Goal: Information Seeking & Learning: Find contact information

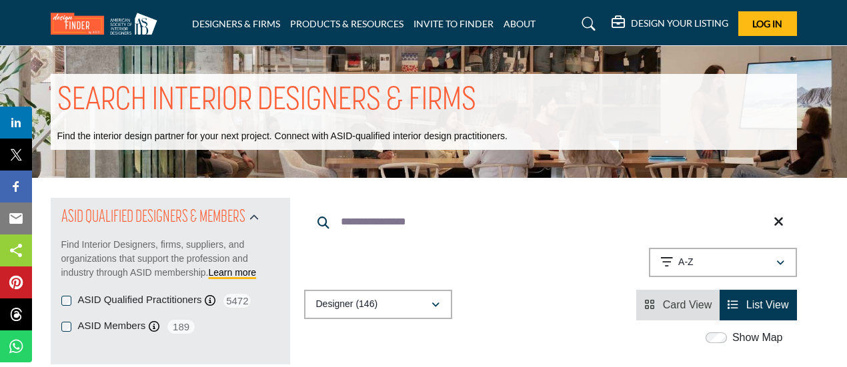
scroll to position [4429, 0]
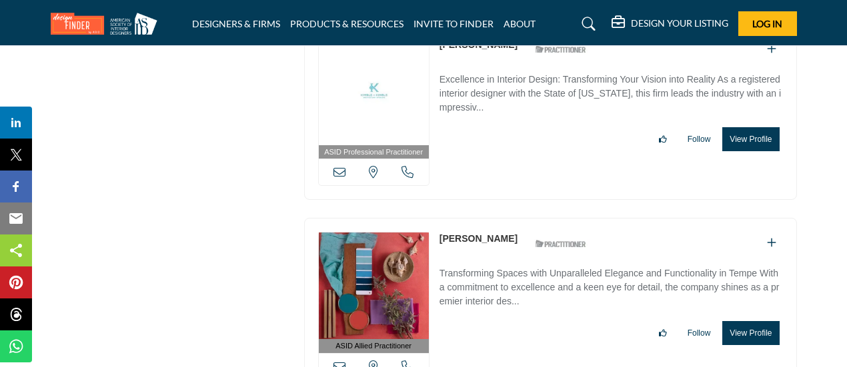
click at [465, 233] on link "[PERSON_NAME]" at bounding box center [478, 238] width 78 height 11
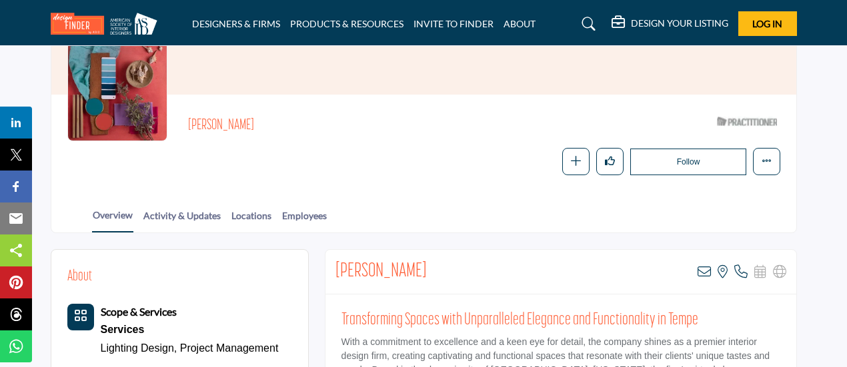
scroll to position [219, 0]
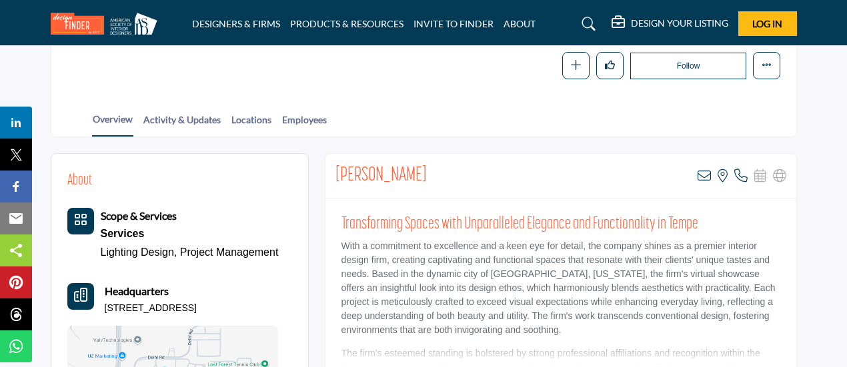
drag, startPoint x: 441, startPoint y: 171, endPoint x: 319, endPoint y: 174, distance: 121.4
copy h2 "[PERSON_NAME]"
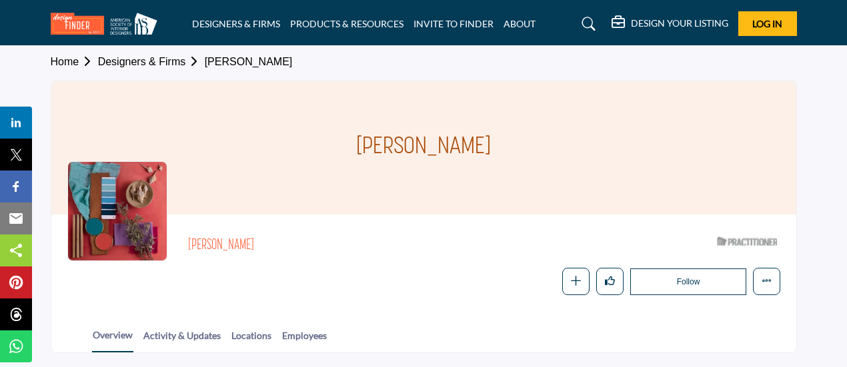
scroll to position [0, 0]
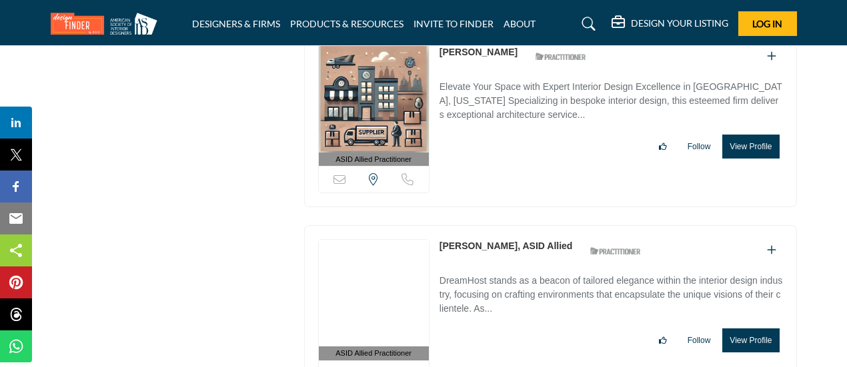
scroll to position [4811, 0]
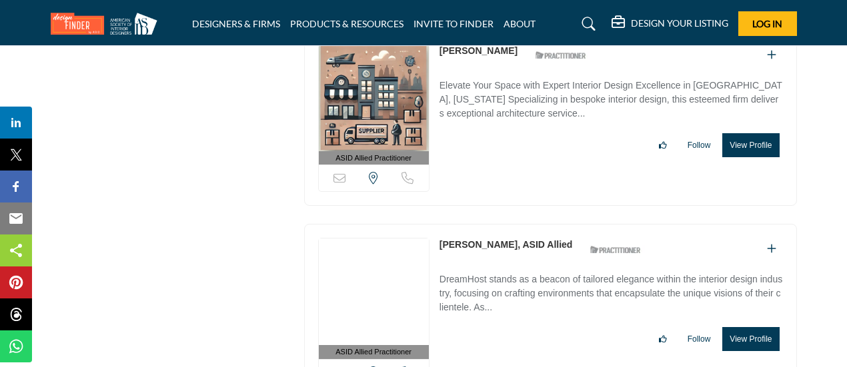
click at [471, 239] on link "Christina Duperron, ASID Allied" at bounding box center [505, 244] width 133 height 11
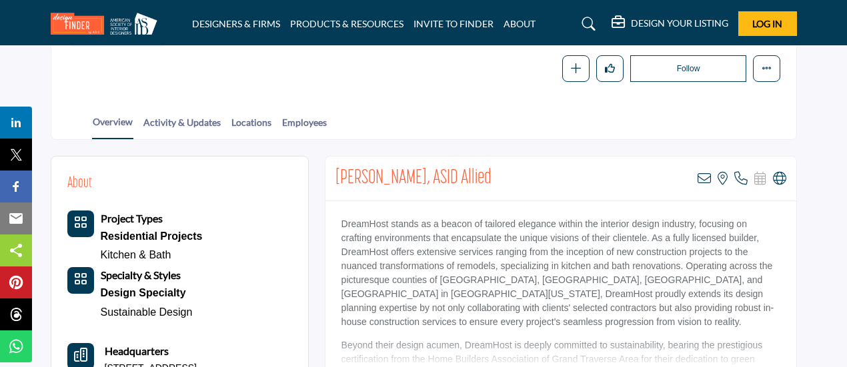
scroll to position [220, 0]
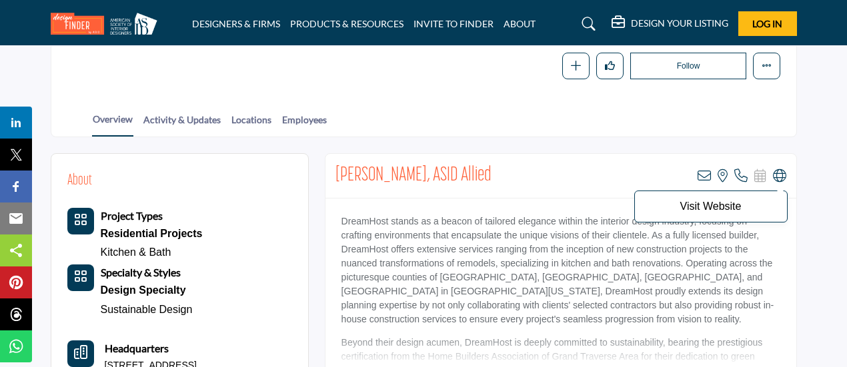
click at [779, 174] on icon at bounding box center [779, 175] width 13 height 13
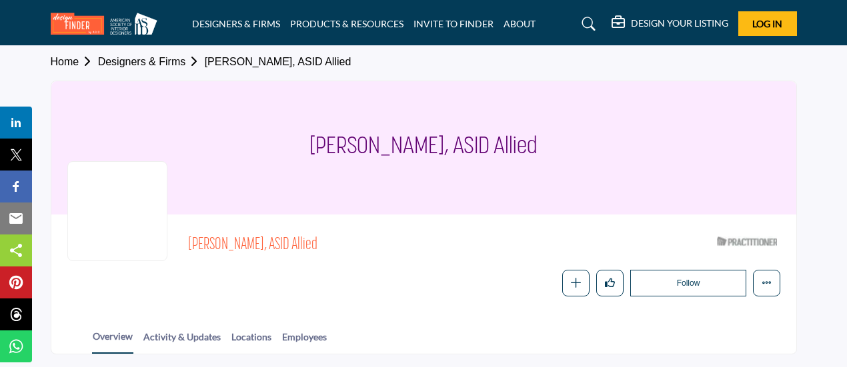
scroll to position [0, 0]
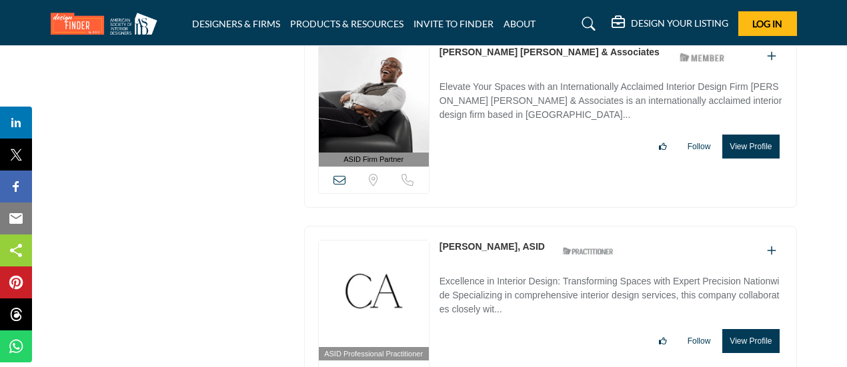
scroll to position [5521, 0]
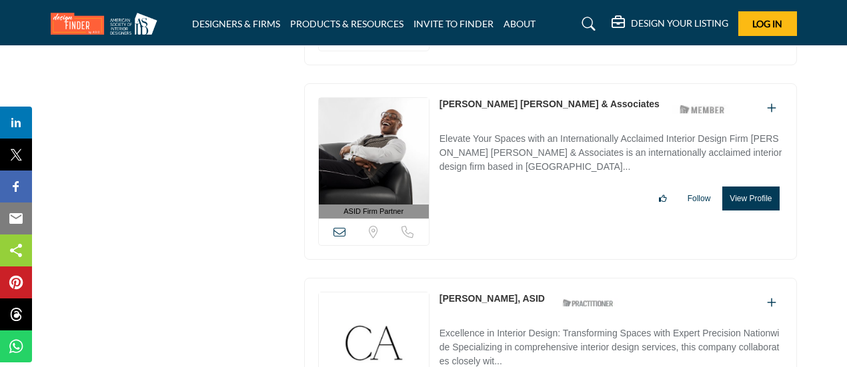
click at [467, 293] on link "[PERSON_NAME], ASID" at bounding box center [491, 298] width 105 height 11
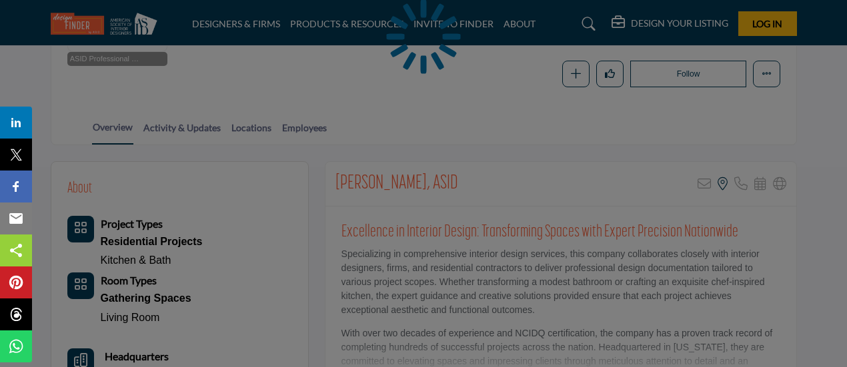
scroll to position [219, 0]
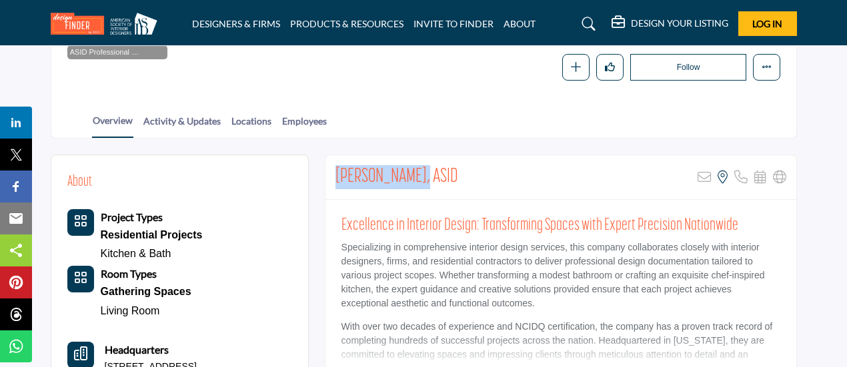
drag, startPoint x: 417, startPoint y: 173, endPoint x: 324, endPoint y: 177, distance: 93.4
click at [325, 177] on div "[PERSON_NAME], ASID Sorry, but this listing is on a subscription plan which doe…" at bounding box center [561, 278] width 472 height 247
copy h2 "Cortney Austin"
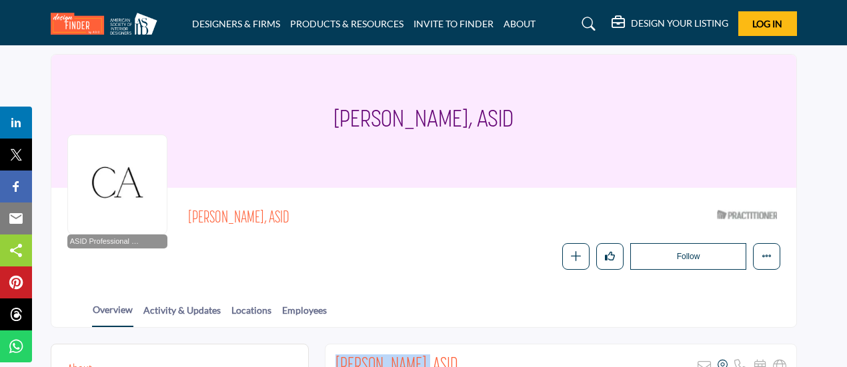
scroll to position [0, 0]
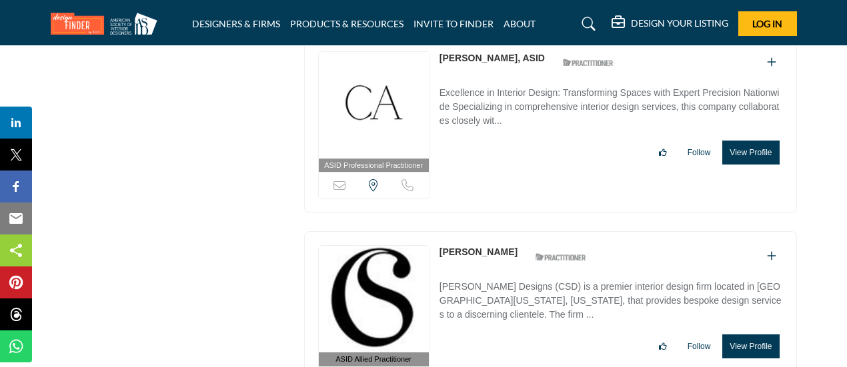
scroll to position [5729, 0]
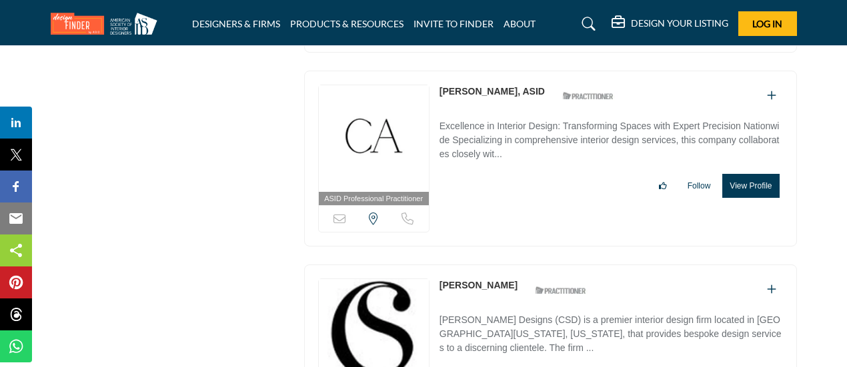
click at [473, 280] on link "[PERSON_NAME]" at bounding box center [478, 285] width 78 height 11
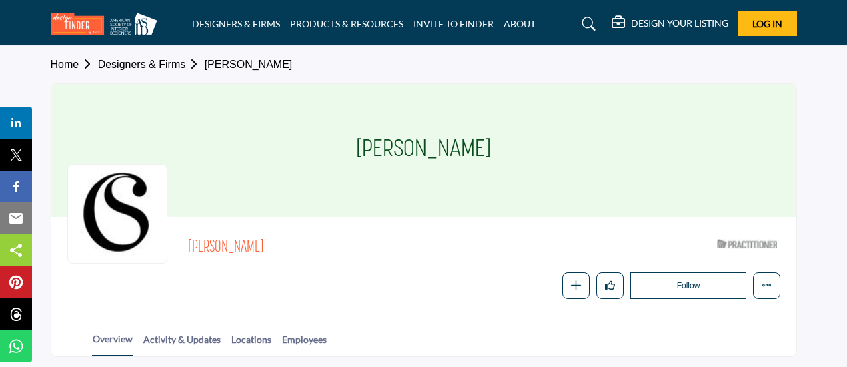
scroll to position [220, 0]
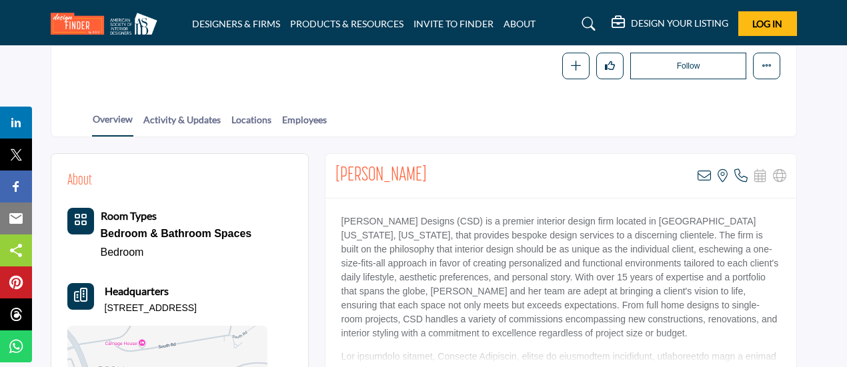
drag, startPoint x: 451, startPoint y: 169, endPoint x: 303, endPoint y: 175, distance: 148.8
click at [401, 215] on p "Courtney Sempliner Designs (CSD) is a premier interior design firm located in P…" at bounding box center [560, 278] width 439 height 126
drag, startPoint x: 488, startPoint y: 219, endPoint x: 332, endPoint y: 211, distance: 156.2
click at [332, 211] on div "Courtney Sempliner Designs (CSD) is a premier interior design firm located in P…" at bounding box center [560, 282] width 471 height 167
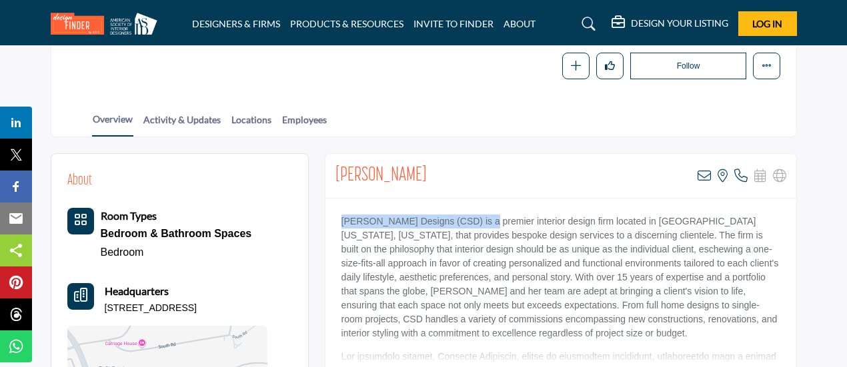
copy p "Courtney Sempliner Designs (CSD)"
drag, startPoint x: 460, startPoint y: 167, endPoint x: 331, endPoint y: 166, distance: 129.4
copy h2 "[PERSON_NAME]"
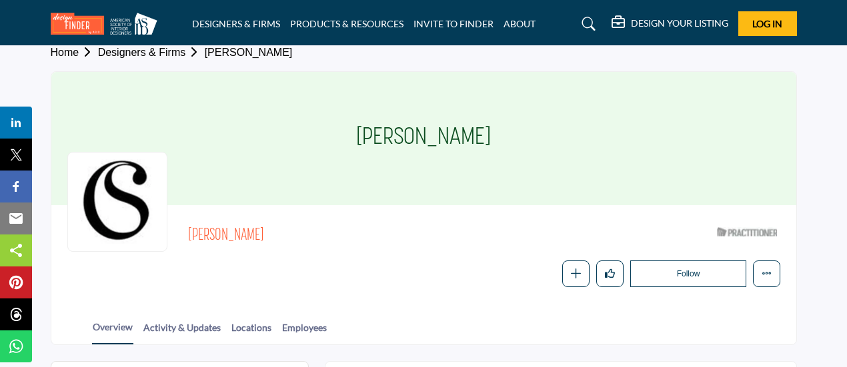
scroll to position [11, 0]
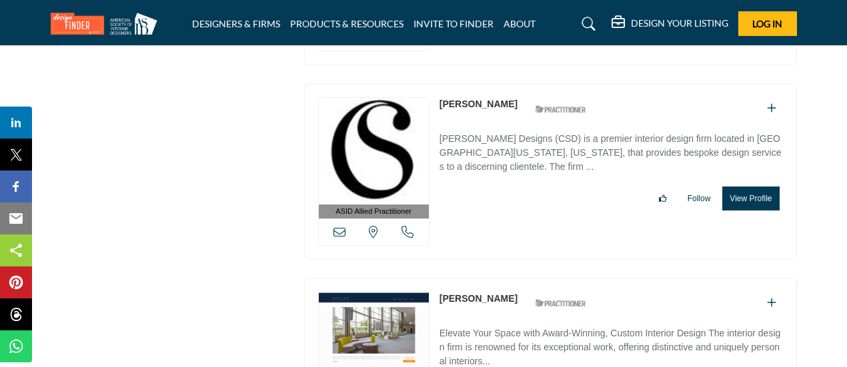
scroll to position [5959, 0]
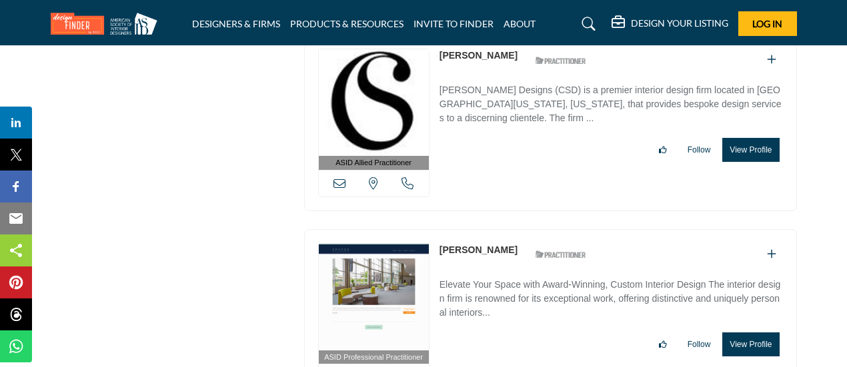
click at [477, 245] on link "[PERSON_NAME]" at bounding box center [478, 250] width 78 height 11
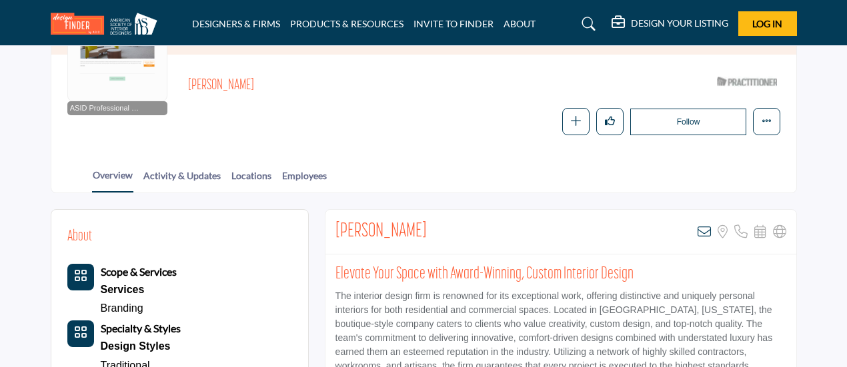
scroll to position [220, 0]
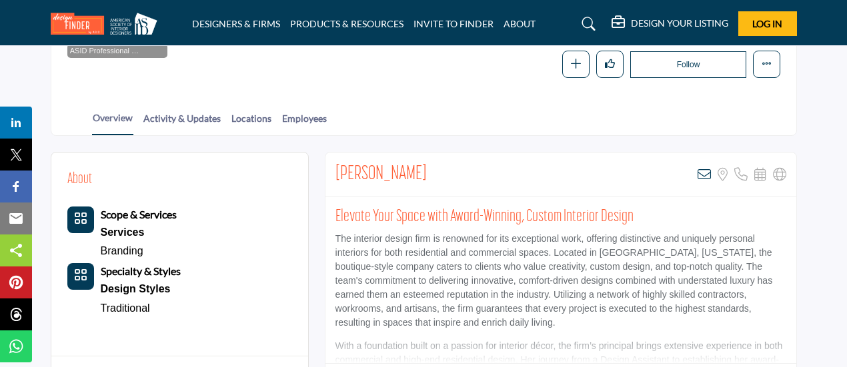
drag, startPoint x: 434, startPoint y: 166, endPoint x: 331, endPoint y: 170, distance: 103.4
click at [331, 170] on div "Danielle Moses View email address of this listing Sorry, but we don't have a lo…" at bounding box center [560, 175] width 471 height 45
copy h2 "Danielle Moses"
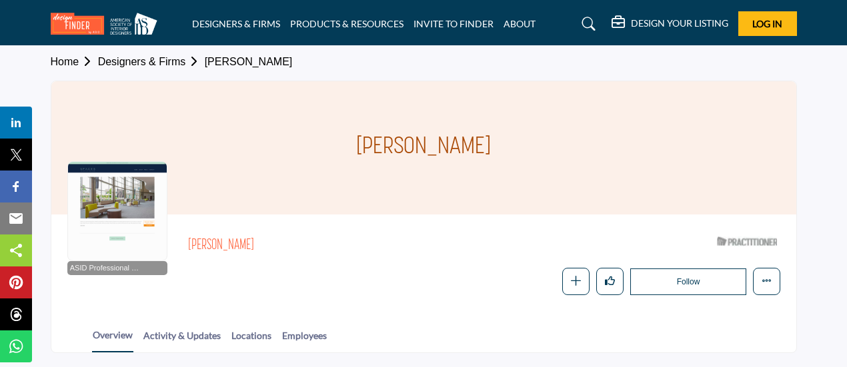
scroll to position [0, 0]
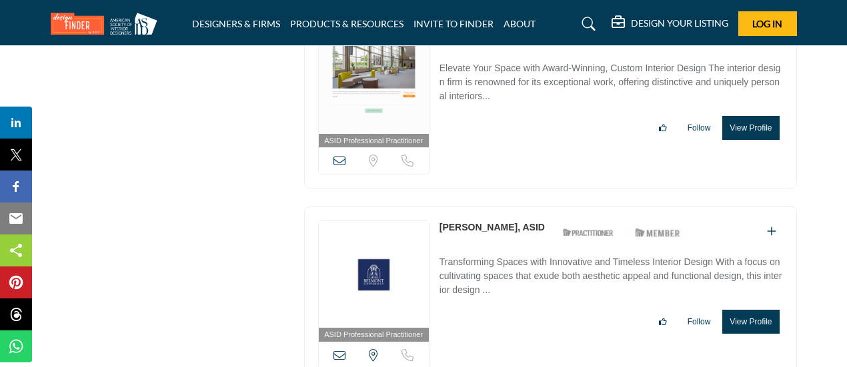
scroll to position [6177, 0]
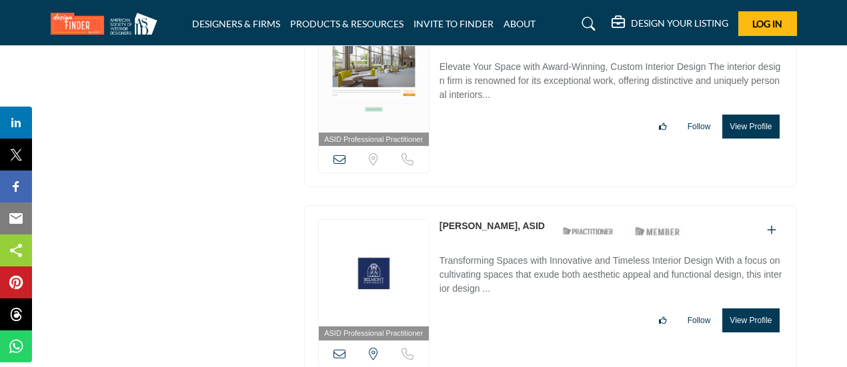
click at [475, 221] on link "David Minnigan, ASID" at bounding box center [491, 226] width 105 height 11
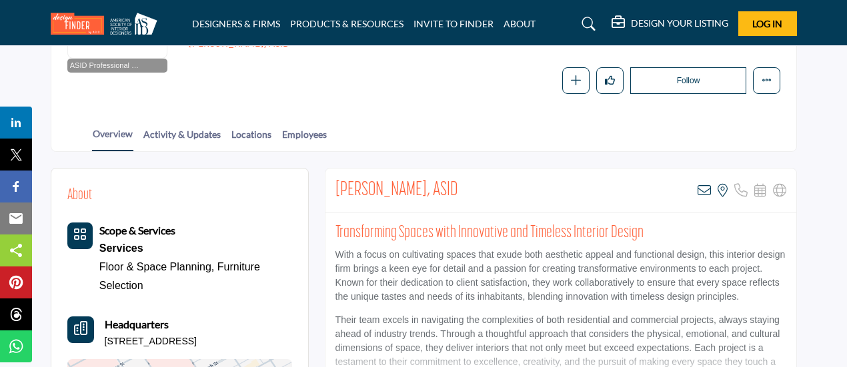
scroll to position [220, 0]
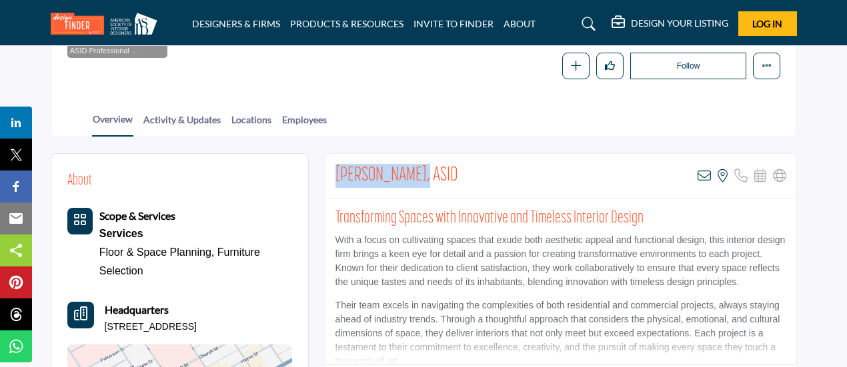
drag, startPoint x: 416, startPoint y: 173, endPoint x: 327, endPoint y: 175, distance: 89.4
click at [327, 175] on div "David Minnigan, ASID View email address of this listing View the location of th…" at bounding box center [560, 176] width 471 height 45
copy h2 "David Minnigan"
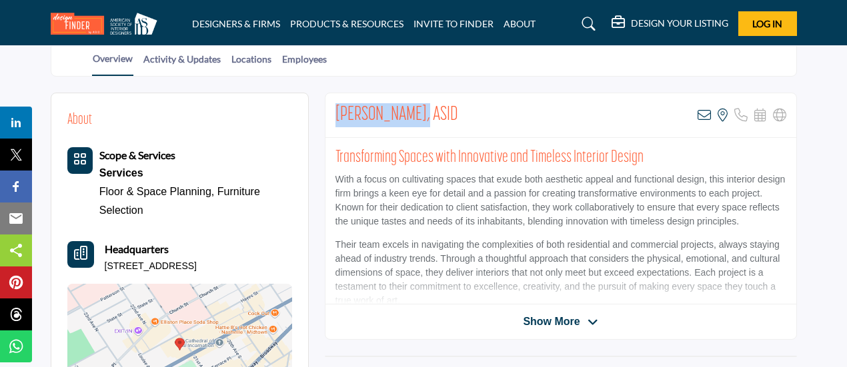
scroll to position [222, 0]
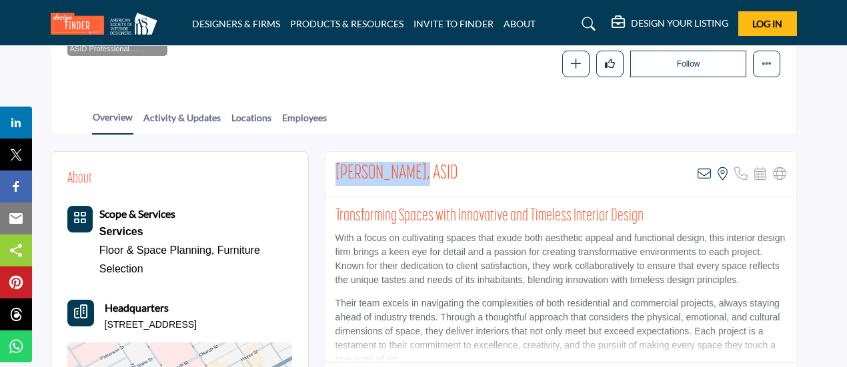
drag, startPoint x: 104, startPoint y: 323, endPoint x: 213, endPoint y: 323, distance: 109.3
click at [197, 323] on p "2100 W End Ave Ste 1200, 37203-5239, USA" at bounding box center [151, 325] width 92 height 13
copy p "2100 W End Ave Ste 1200"
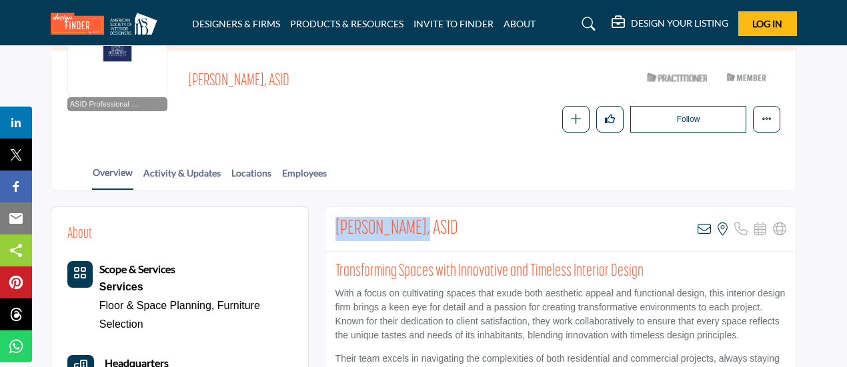
scroll to position [151, 0]
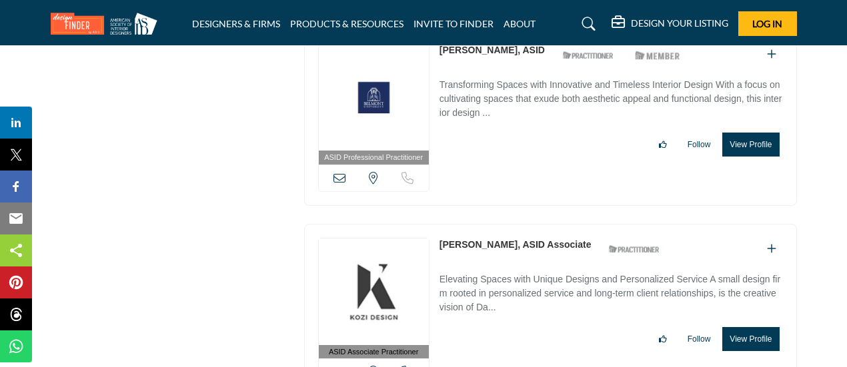
scroll to position [6405, 0]
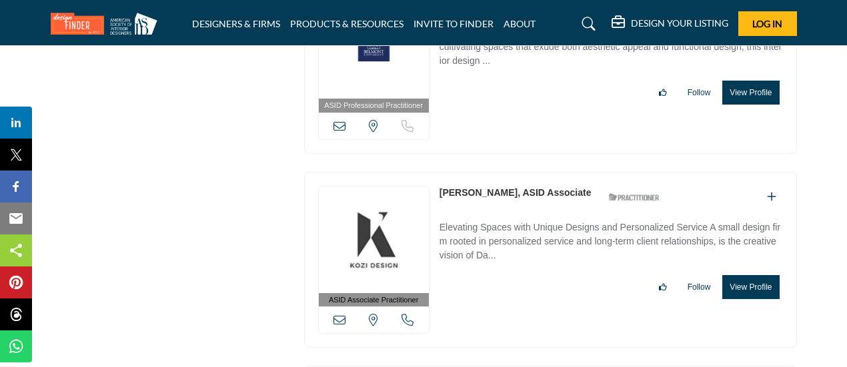
click at [488, 187] on link "[PERSON_NAME], ASID Associate" at bounding box center [515, 192] width 152 height 11
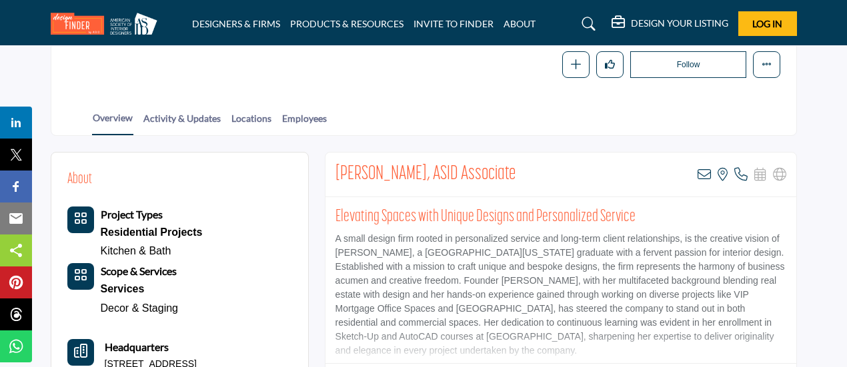
scroll to position [222, 0]
drag, startPoint x: 335, startPoint y: 170, endPoint x: 405, endPoint y: 172, distance: 70.7
click at [405, 172] on h2 "Dawn Miksta, ASID Associate" at bounding box center [425, 174] width 180 height 24
copy h2 "Dawn Miksta"
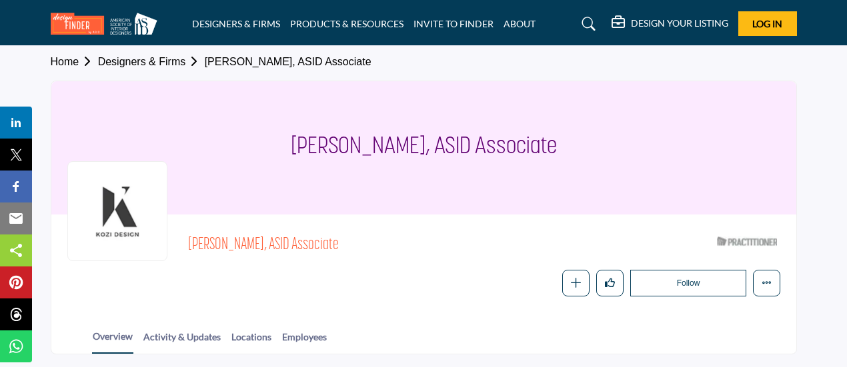
scroll to position [0, 0]
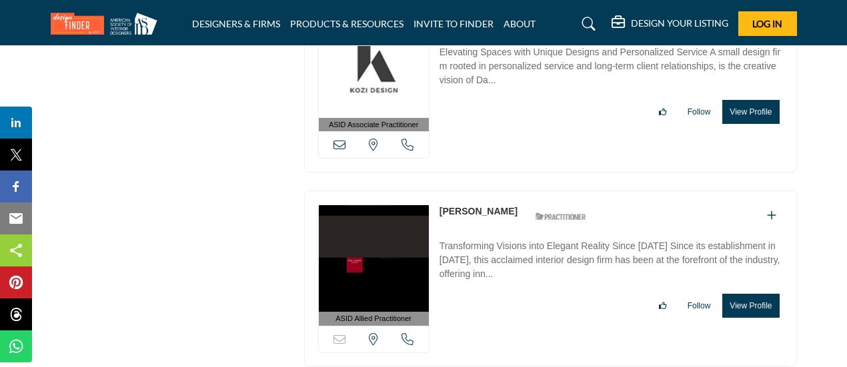
scroll to position [6635, 0]
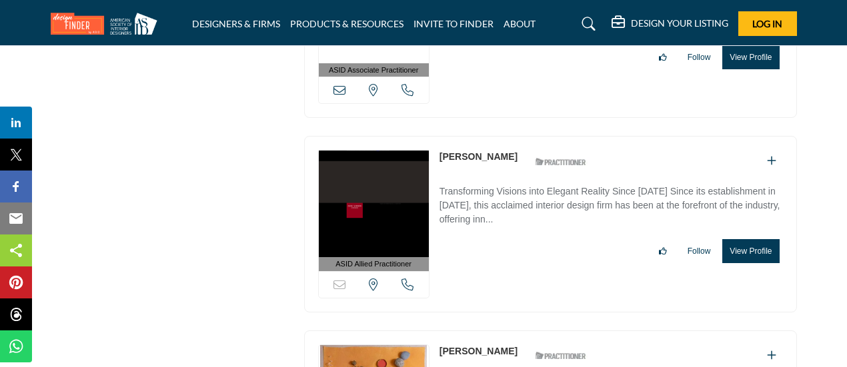
click at [455, 151] on link "Debi Weber" at bounding box center [478, 156] width 78 height 11
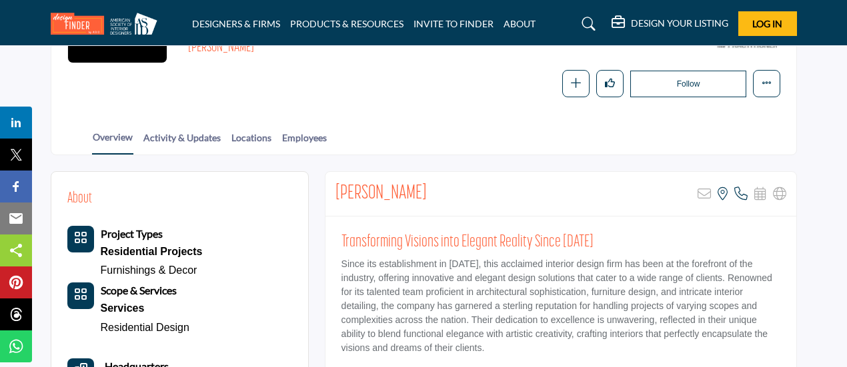
scroll to position [222, 0]
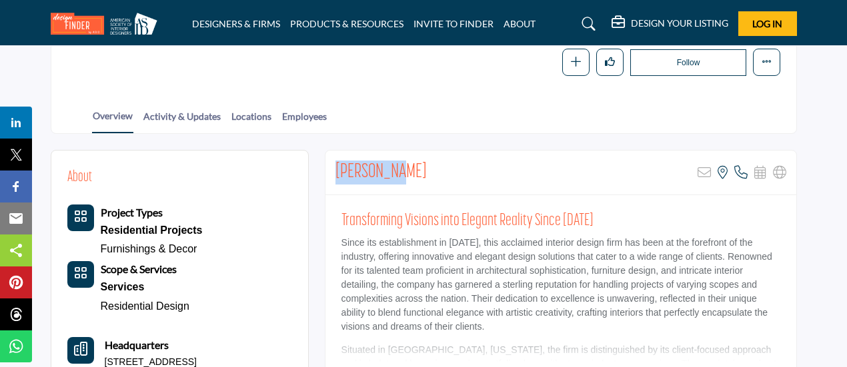
drag, startPoint x: 403, startPoint y: 163, endPoint x: 324, endPoint y: 165, distance: 78.7
click at [325, 165] on div "Debi Weber Sorry, but this listing is on a subscription plan which does not all…" at bounding box center [561, 273] width 472 height 247
copy h2 "[PERSON_NAME]"
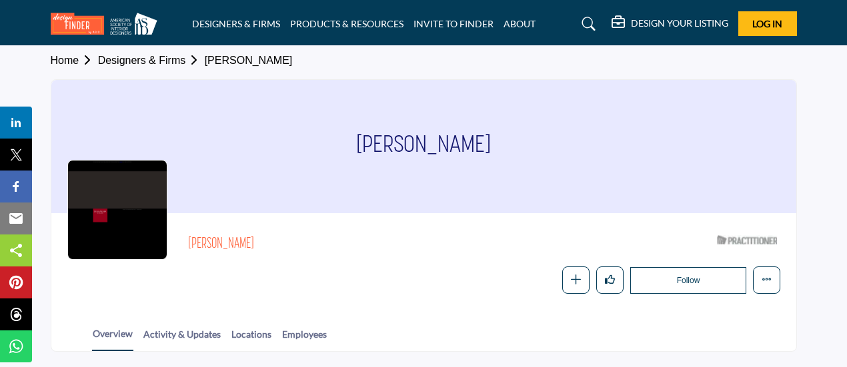
scroll to position [0, 0]
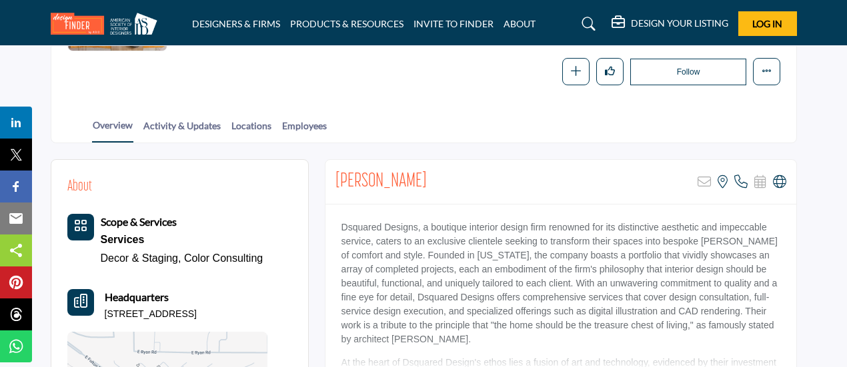
scroll to position [216, 0]
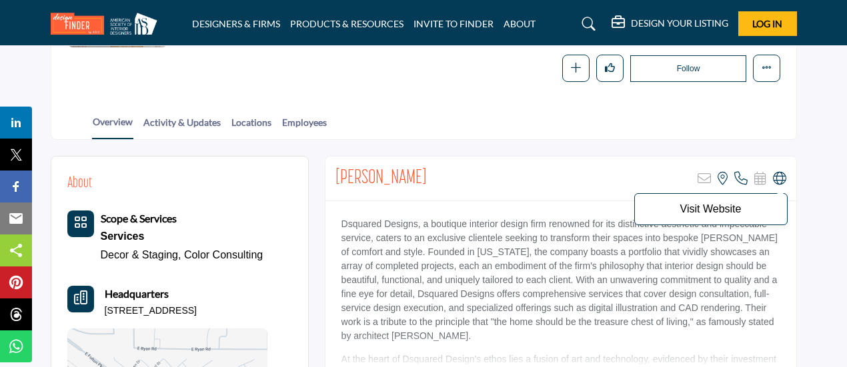
click at [777, 177] on icon at bounding box center [779, 178] width 13 height 13
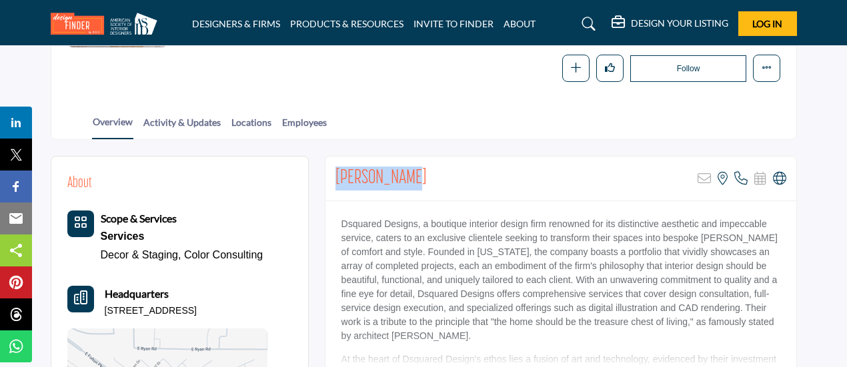
drag, startPoint x: 413, startPoint y: 171, endPoint x: 319, endPoint y: 167, distance: 94.1
drag, startPoint x: 355, startPoint y: 179, endPoint x: 463, endPoint y: 157, distance: 110.4
click at [463, 157] on div "Deborah Duke Sorry, but this listing is on a subscription plan which does not a…" at bounding box center [560, 179] width 471 height 45
drag, startPoint x: 340, startPoint y: 223, endPoint x: 420, endPoint y: 221, distance: 80.0
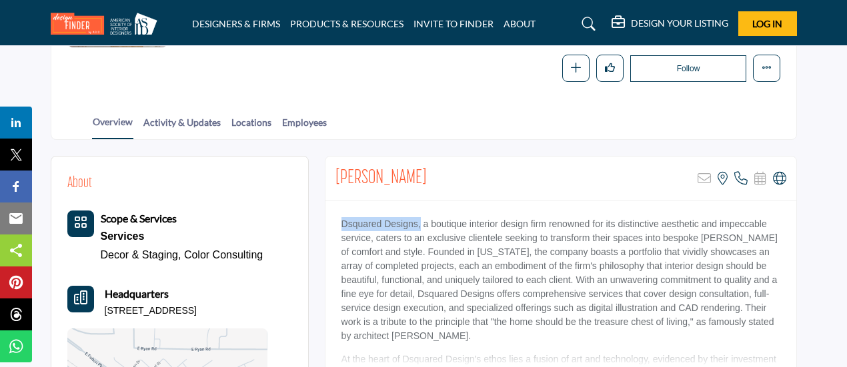
click at [420, 221] on p "Dsquared Designs, a boutique interior design firm renowned for its distinctive …" at bounding box center [560, 280] width 439 height 126
click at [416, 221] on p "Dsquared Designs, a boutique interior design firm renowned for its distinctive …" at bounding box center [560, 280] width 439 height 126
copy p "Dsquared Designs,"
drag, startPoint x: 419, startPoint y: 174, endPoint x: 323, endPoint y: 169, distance: 96.1
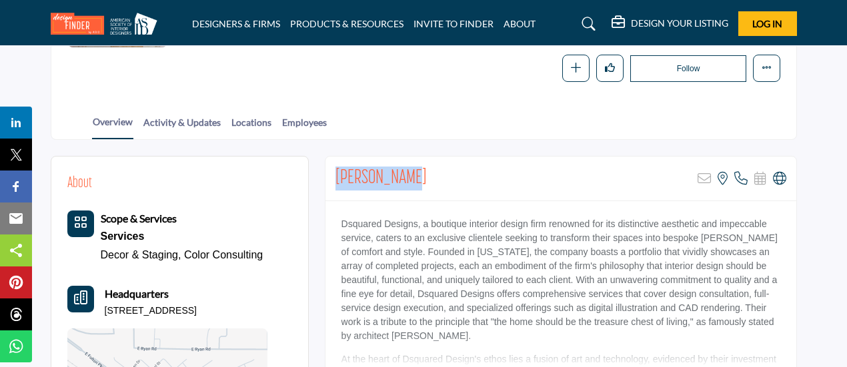
copy h2 "[PERSON_NAME]"
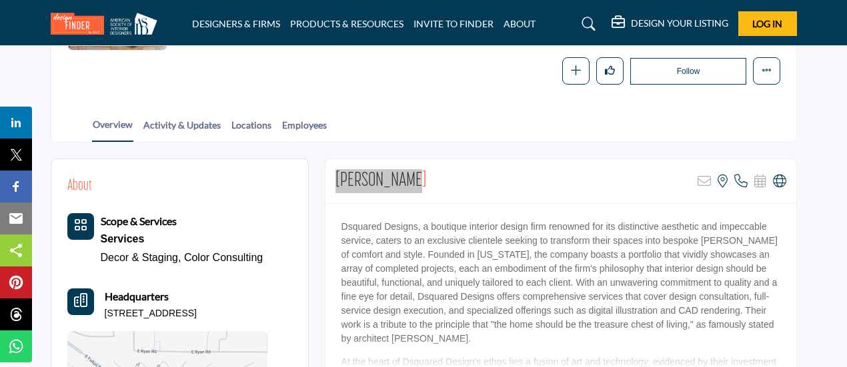
scroll to position [0, 0]
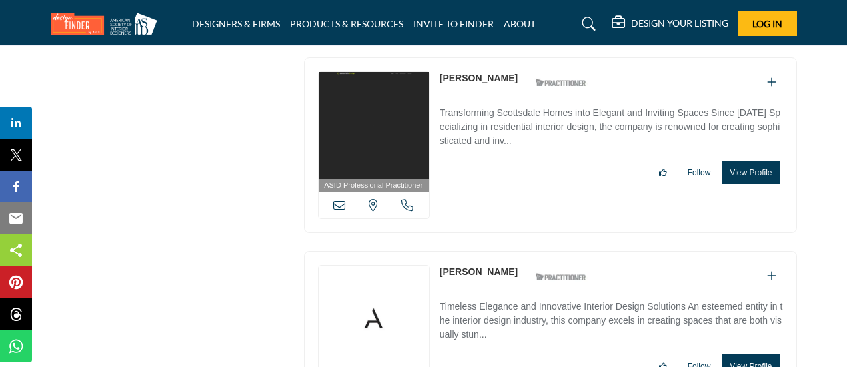
scroll to position [7047, 0]
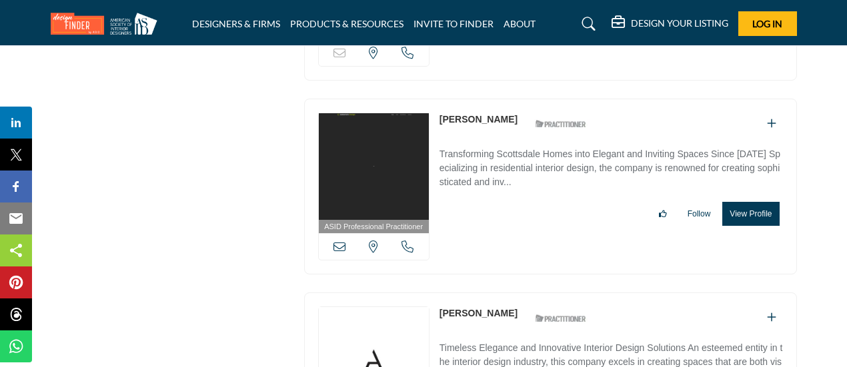
click at [466, 308] on link "[PERSON_NAME]" at bounding box center [478, 313] width 78 height 11
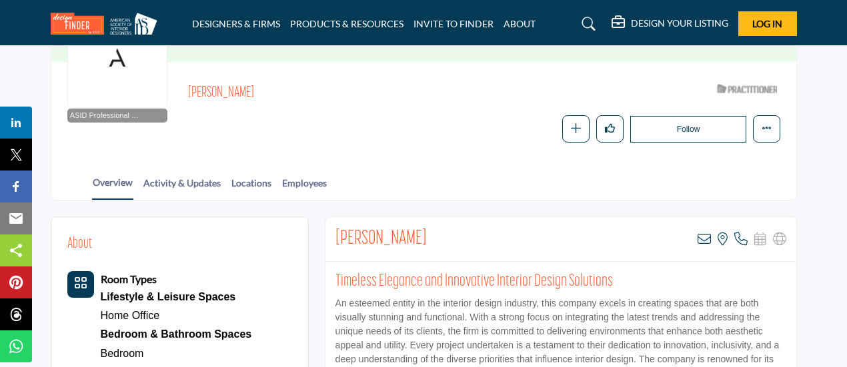
scroll to position [219, 0]
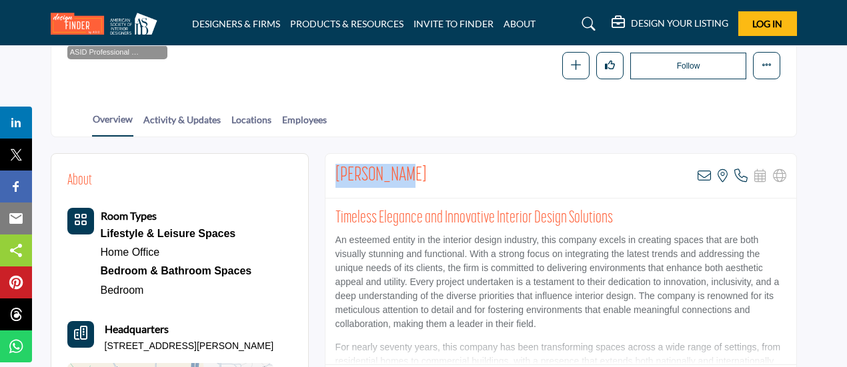
drag, startPoint x: 416, startPoint y: 171, endPoint x: 330, endPoint y: 166, distance: 86.2
click at [330, 166] on div "Debra Alton View email address of this listing View the location of this listin…" at bounding box center [560, 176] width 471 height 45
copy h2 "[PERSON_NAME]"
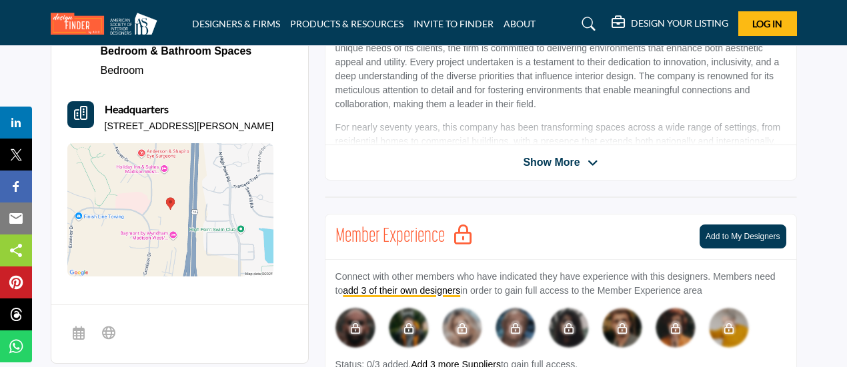
scroll to position [439, 0]
drag, startPoint x: 105, startPoint y: 124, endPoint x: 197, endPoint y: 127, distance: 92.7
click at [197, 127] on p "999 Fourier Dr Ste 200, 53717-2914, USA" at bounding box center [189, 126] width 169 height 13
copy p "999 Fourier Dr Ste 200"
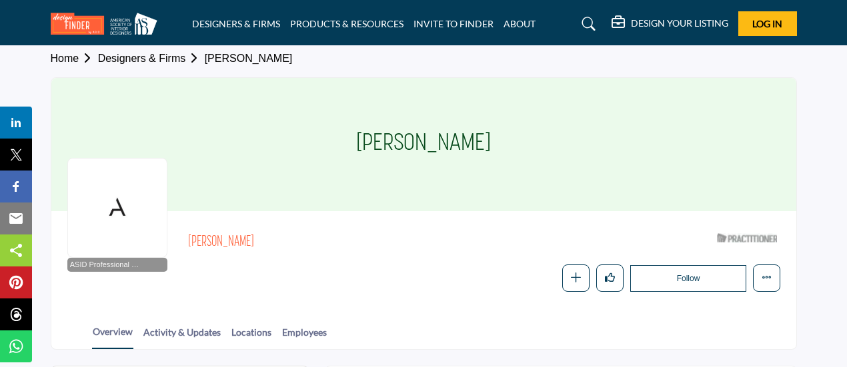
scroll to position [0, 0]
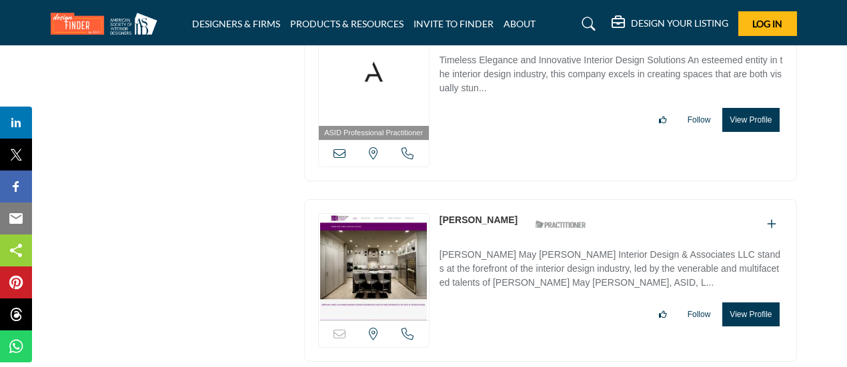
scroll to position [7336, 0]
